Goal: Navigation & Orientation: Understand site structure

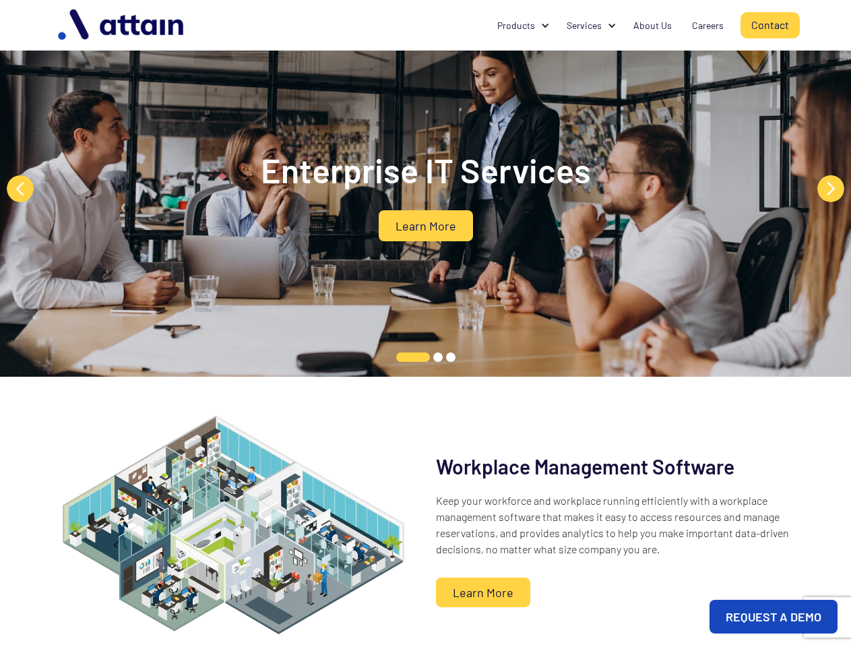
click at [425, 324] on div "Enterprise IT Services Learn More" at bounding box center [425, 188] width 851 height 377
click at [612, 26] on div at bounding box center [611, 25] width 9 height 9
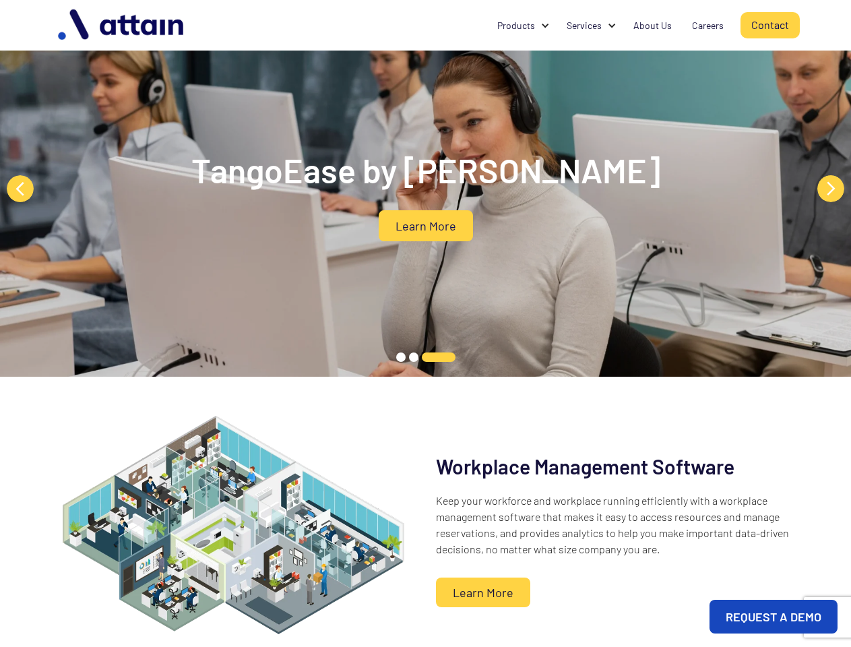
click at [524, 26] on div "Products" at bounding box center [517, 25] width 38 height 13
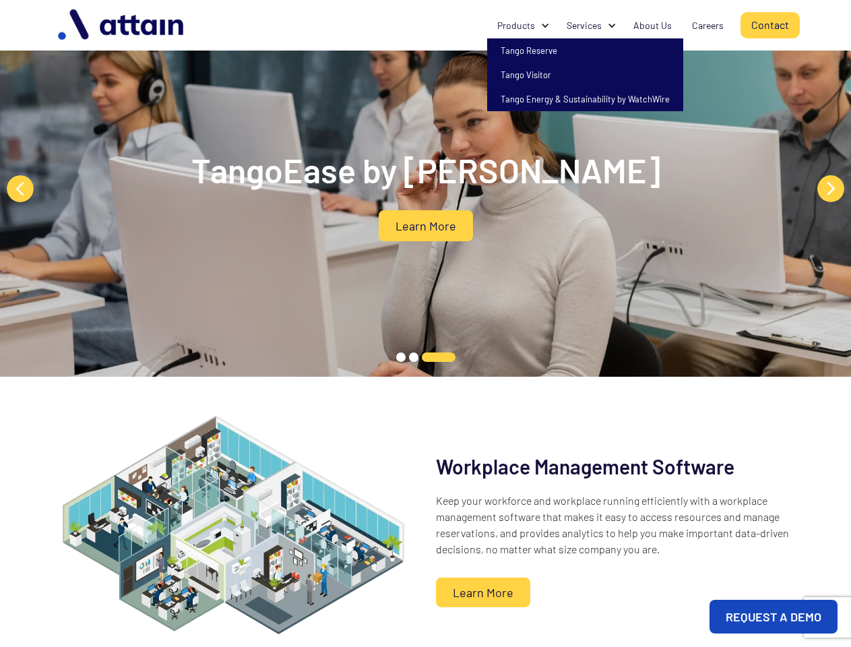
click at [592, 26] on div "Services" at bounding box center [584, 25] width 35 height 13
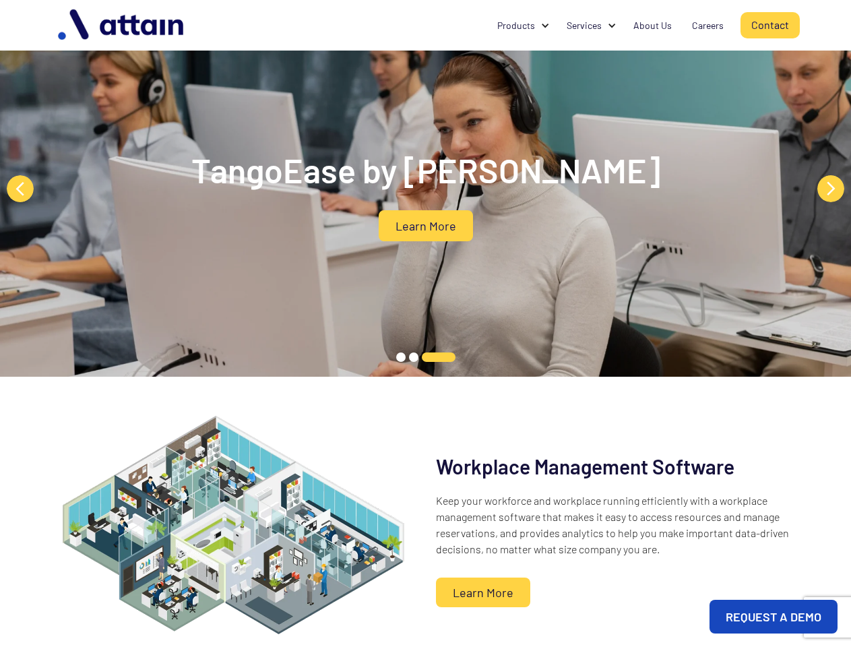
click at [20, 189] on button "Previous" at bounding box center [20, 188] width 27 height 27
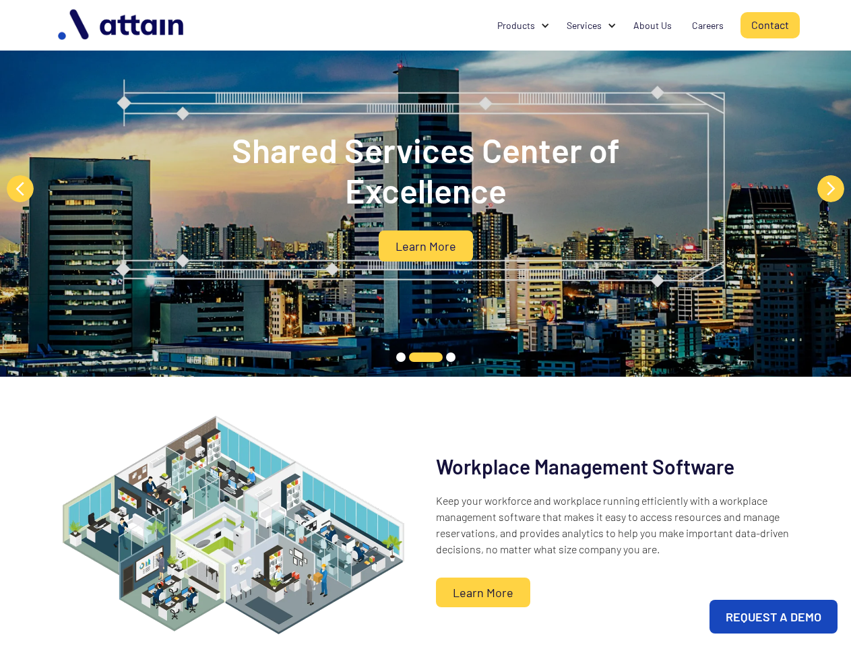
click at [831, 189] on button "Next" at bounding box center [831, 188] width 27 height 27
click at [413, 357] on button "2" at bounding box center [426, 357] width 34 height 9
click at [438, 357] on button "2" at bounding box center [426, 357] width 34 height 9
